Goal: Task Accomplishment & Management: Use online tool/utility

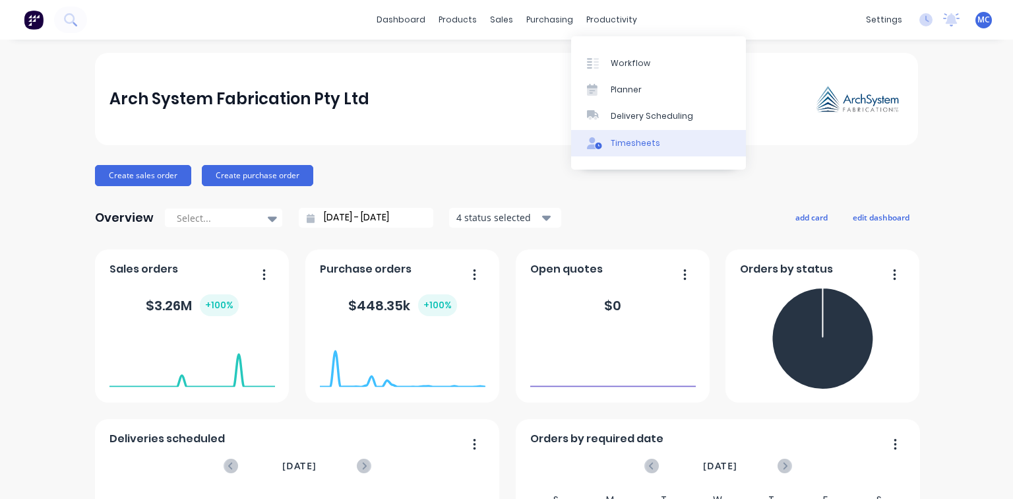
click at [615, 140] on div "Timesheets" at bounding box center [635, 143] width 49 height 12
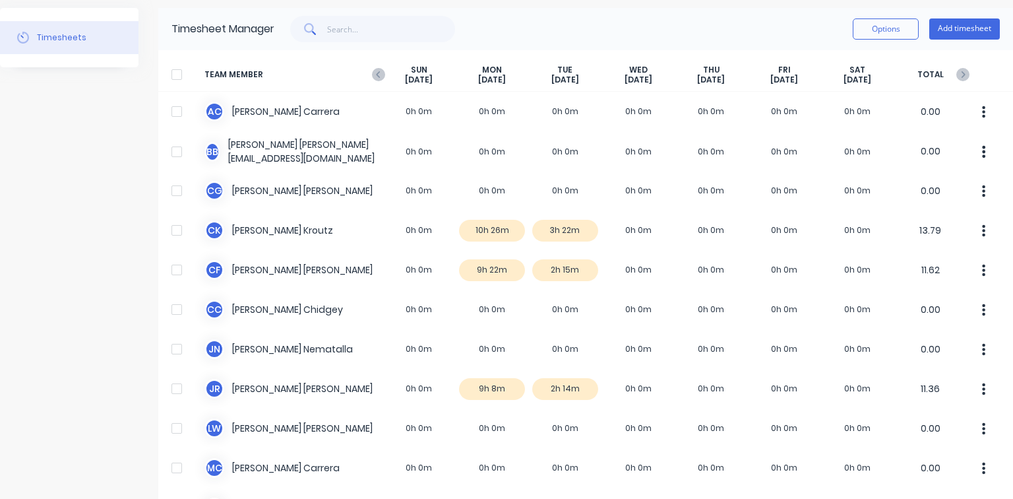
scroll to position [42, 0]
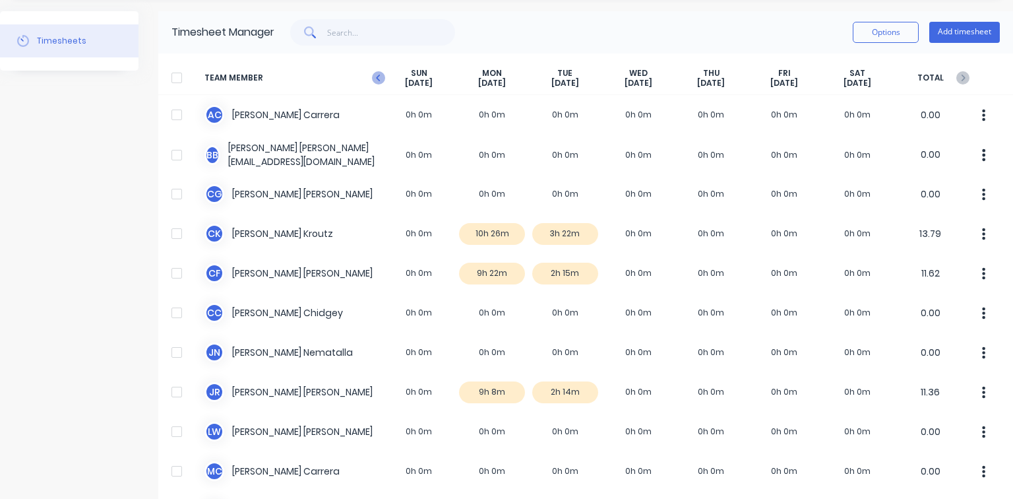
click at [377, 76] on icon at bounding box center [378, 78] width 4 height 7
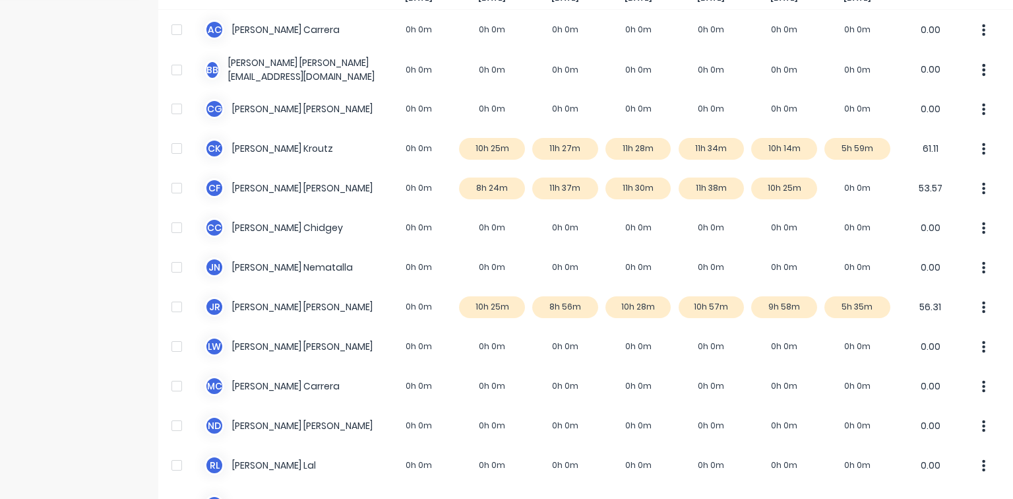
scroll to position [94, 0]
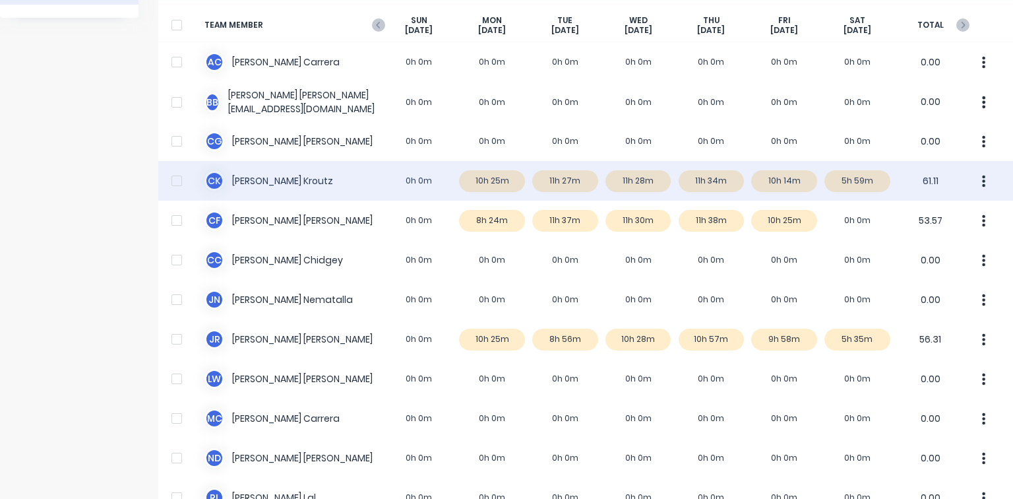
click at [175, 180] on div at bounding box center [177, 181] width 26 height 26
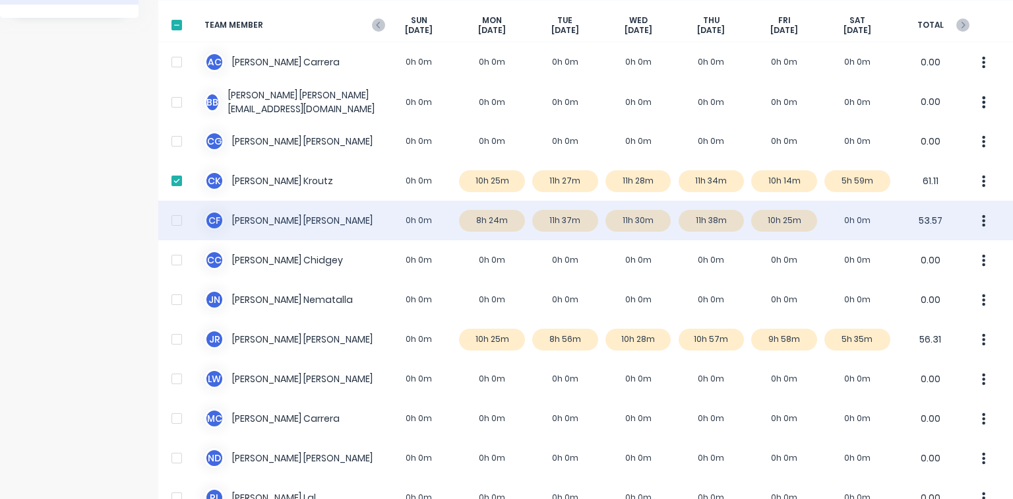
click at [171, 220] on div at bounding box center [177, 220] width 26 height 26
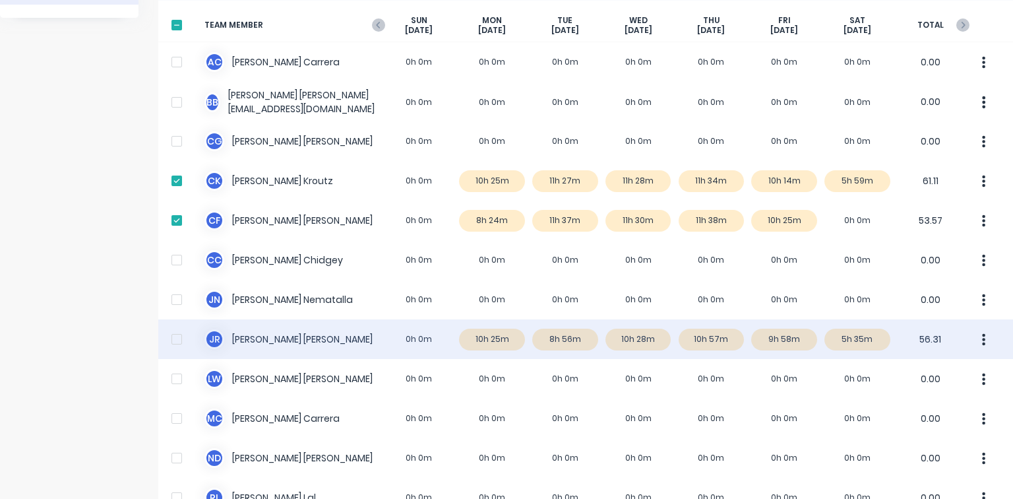
click at [179, 341] on div at bounding box center [177, 339] width 26 height 26
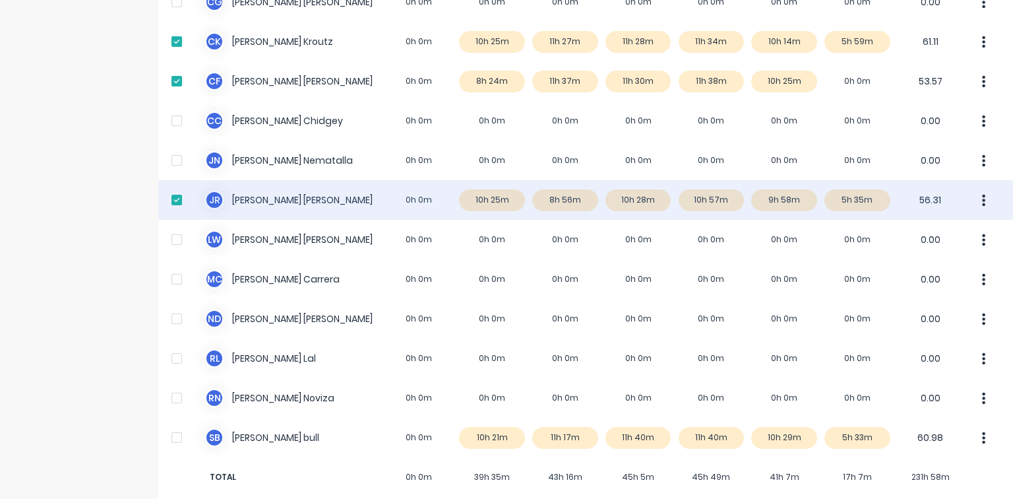
scroll to position [253, 0]
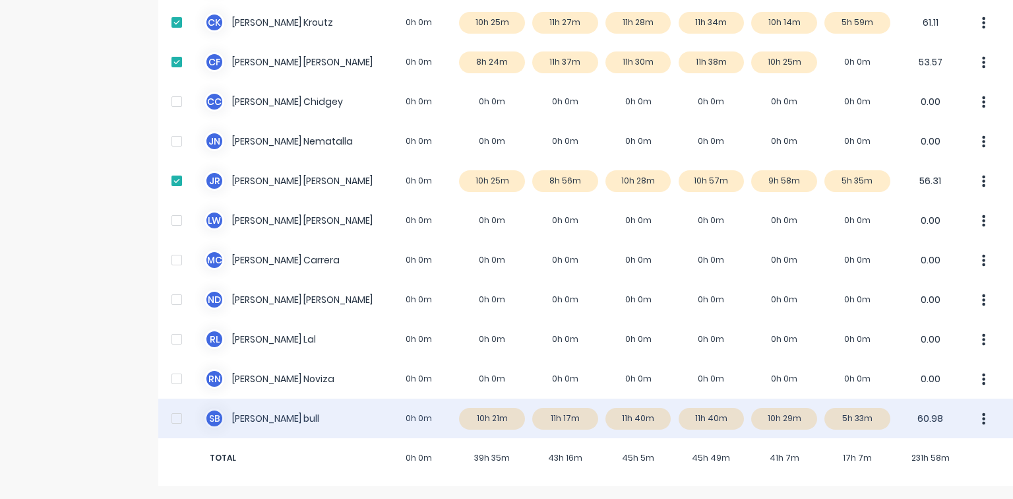
click at [183, 419] on div at bounding box center [177, 418] width 26 height 26
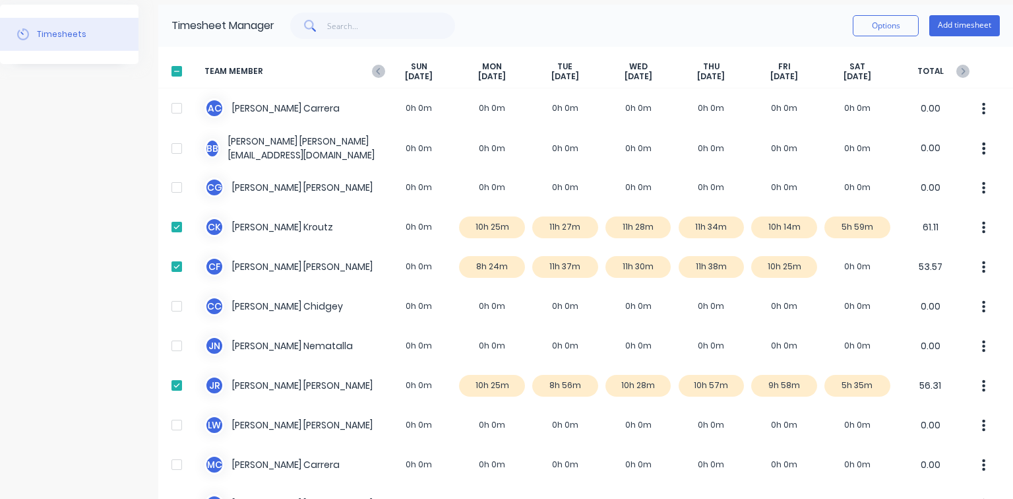
scroll to position [42, 0]
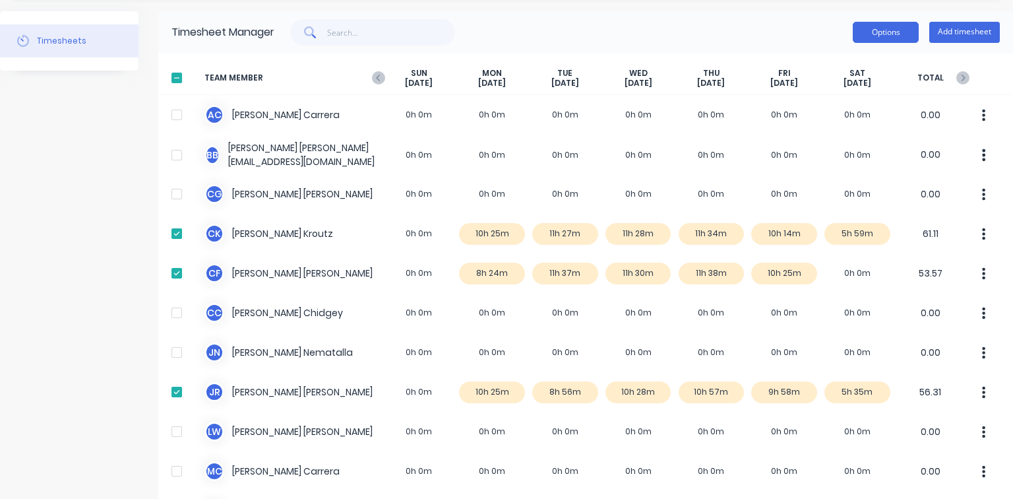
click at [873, 22] on button "Options" at bounding box center [886, 32] width 66 height 21
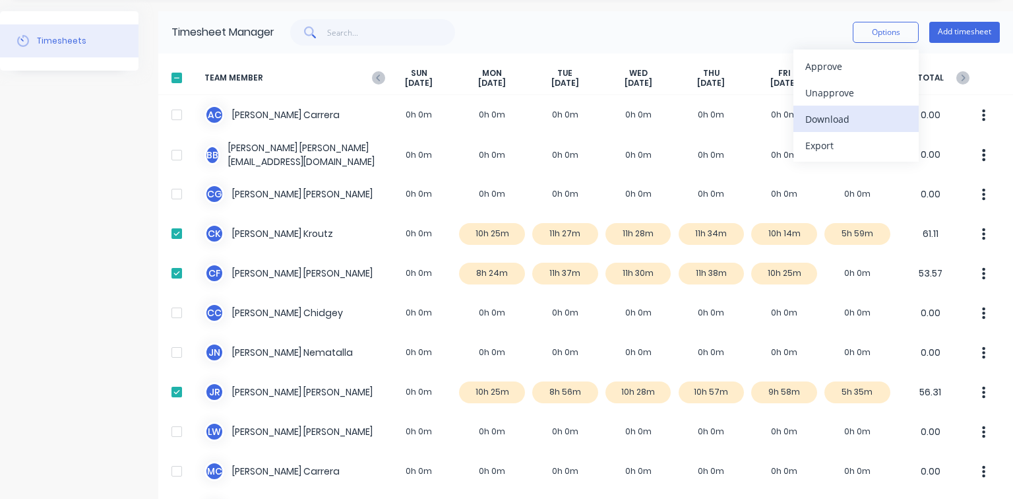
click at [822, 112] on div "Download" at bounding box center [856, 118] width 102 height 19
